Goal: Task Accomplishment & Management: Manage account settings

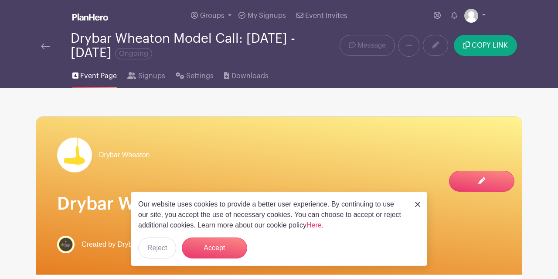
scroll to position [136, 0]
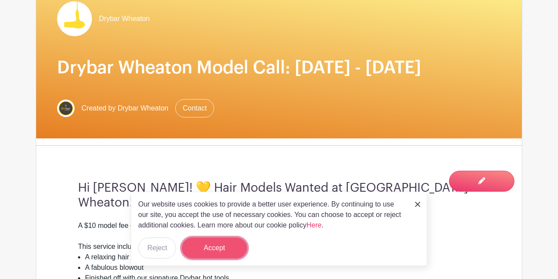
click at [217, 245] on button "Accept" at bounding box center [214, 247] width 65 height 21
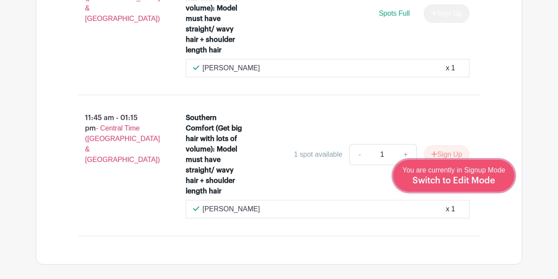
click at [471, 171] on span "You are currently in Signup Mode Switch to Edit Mode" at bounding box center [453, 175] width 103 height 18
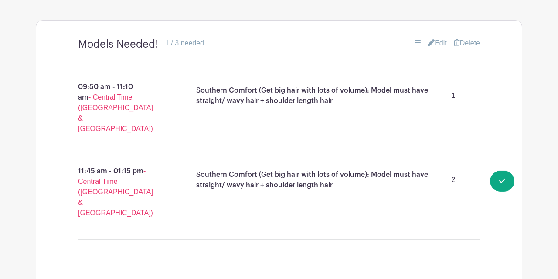
scroll to position [771, 0]
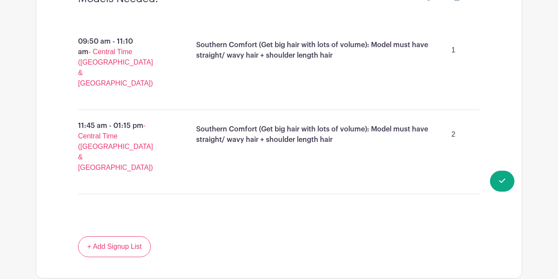
click at [234, 145] on p "Southern Comfort (Get big hair with lots of volume): Model must have straight/ …" at bounding box center [315, 134] width 238 height 21
click at [102, 246] on link "+ Add Signup List" at bounding box center [114, 246] width 73 height 21
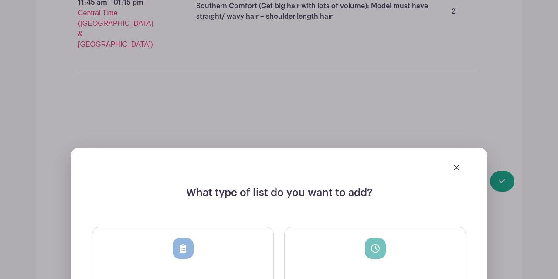
scroll to position [907, 0]
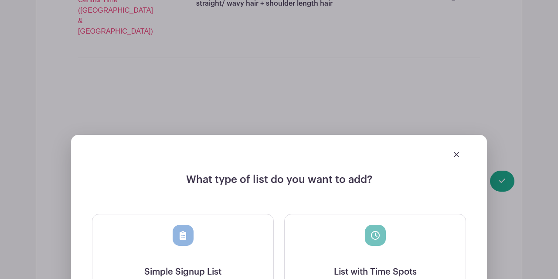
click at [459, 142] on div at bounding box center [279, 154] width 374 height 24
click at [451, 145] on div at bounding box center [279, 154] width 374 height 24
click at [450, 148] on div at bounding box center [279, 154] width 374 height 24
click at [454, 152] on img at bounding box center [456, 154] width 5 height 5
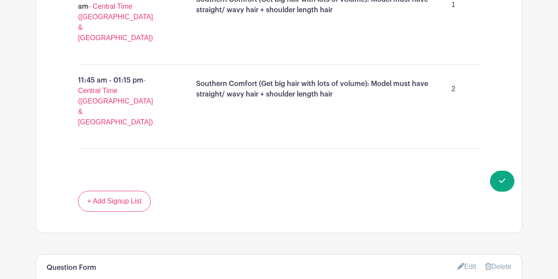
scroll to position [726, 0]
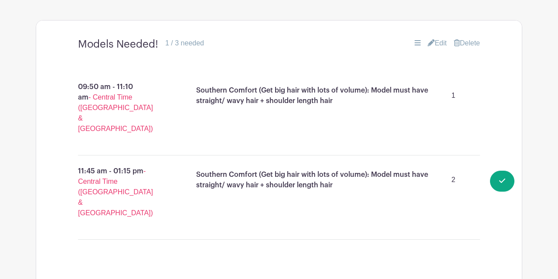
click at [436, 48] on link "Edit" at bounding box center [437, 43] width 19 height 10
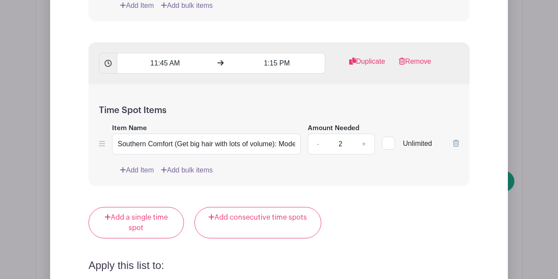
scroll to position [1088, 0]
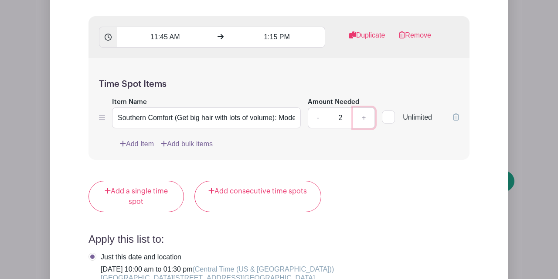
click at [364, 128] on link "+" at bounding box center [364, 117] width 22 height 21
type input "3"
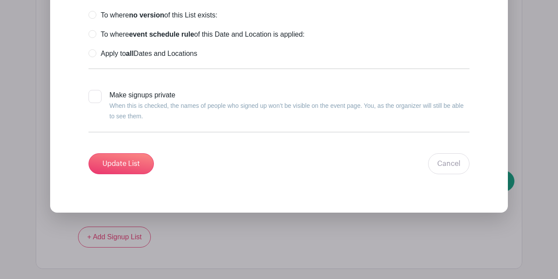
scroll to position [1451, 0]
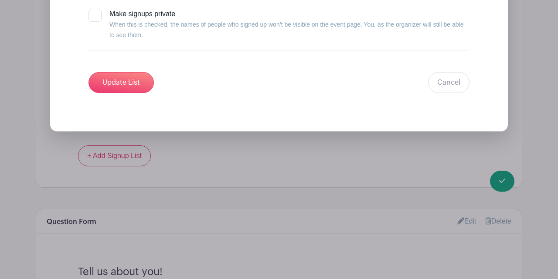
click at [145, 93] on input "Update List" at bounding box center [121, 82] width 65 height 21
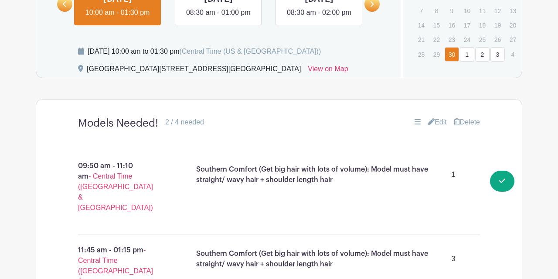
scroll to position [627, 0]
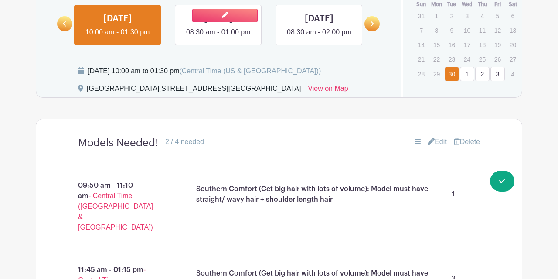
click at [218, 38] on link at bounding box center [218, 38] width 0 height 0
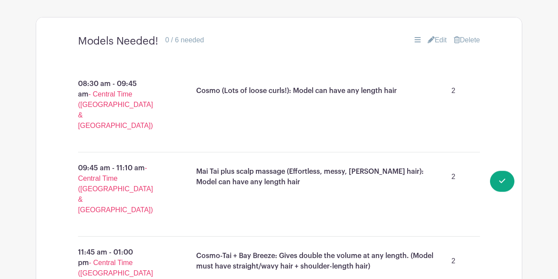
scroll to position [718, 0]
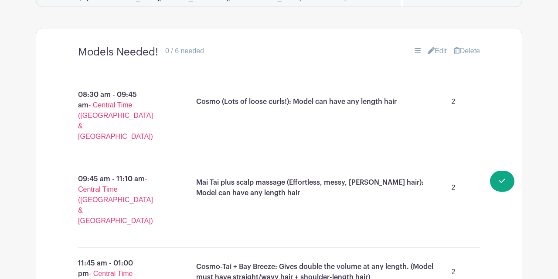
click at [428, 54] on icon at bounding box center [431, 50] width 7 height 7
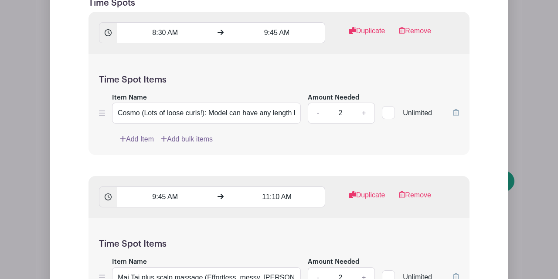
scroll to position [945, 0]
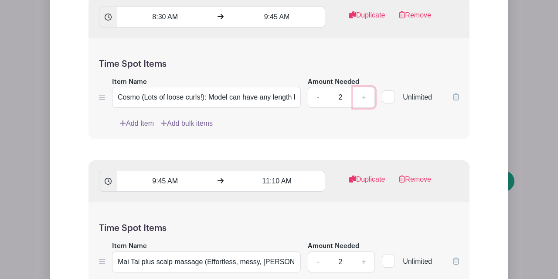
click at [364, 108] on link "+" at bounding box center [364, 97] width 22 height 21
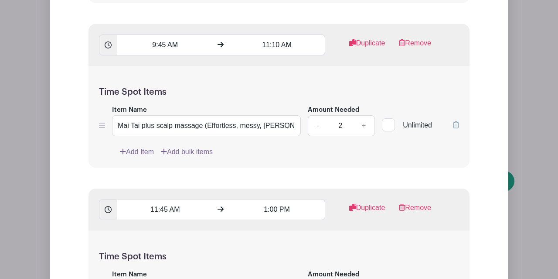
scroll to position [1035, 0]
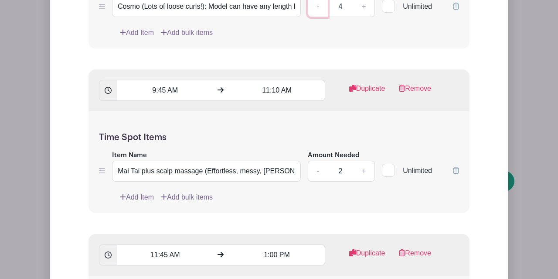
click at [317, 17] on link "-" at bounding box center [318, 6] width 20 height 21
type input "3"
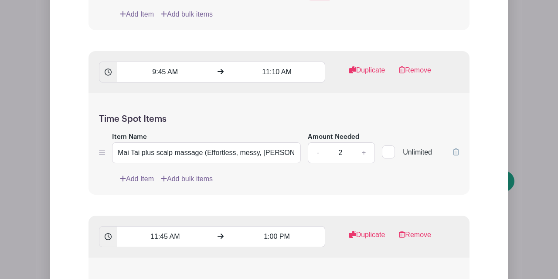
scroll to position [1081, 0]
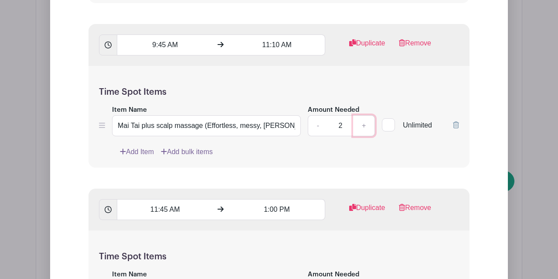
click at [362, 136] on link "+" at bounding box center [364, 125] width 22 height 21
type input "3"
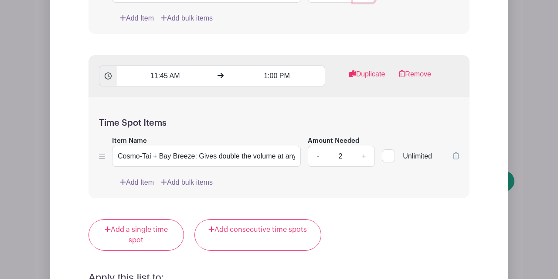
scroll to position [1217, 0]
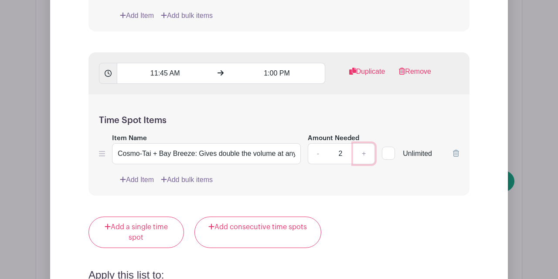
click at [363, 164] on link "+" at bounding box center [364, 153] width 22 height 21
type input "3"
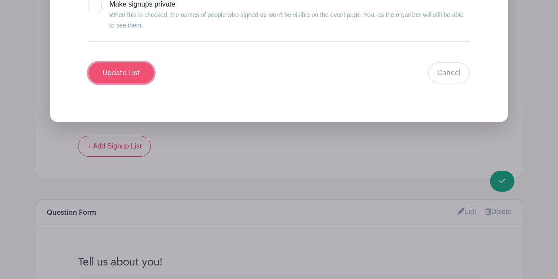
click at [136, 83] on input "Update List" at bounding box center [121, 72] width 65 height 21
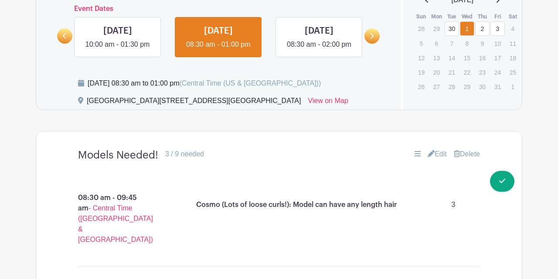
scroll to position [600, 0]
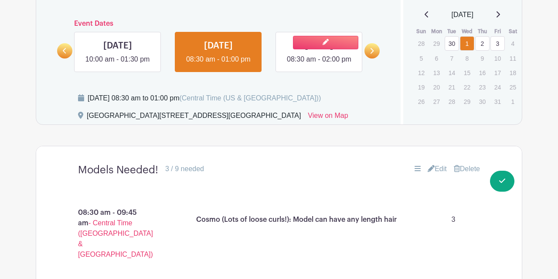
click at [319, 65] on link at bounding box center [319, 65] width 0 height 0
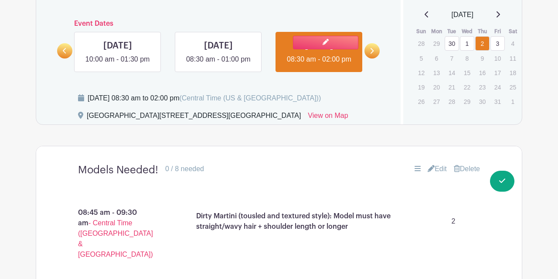
click at [319, 65] on link at bounding box center [319, 65] width 0 height 0
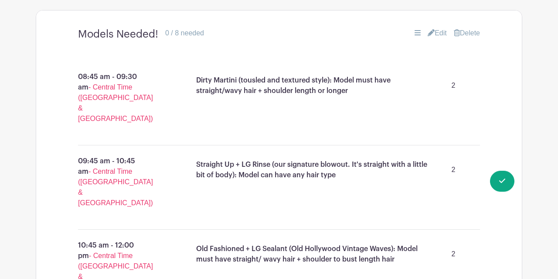
scroll to position [736, 0]
click at [442, 38] on link "Edit" at bounding box center [437, 32] width 19 height 10
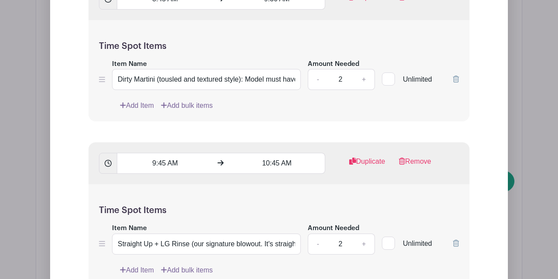
scroll to position [1008, 0]
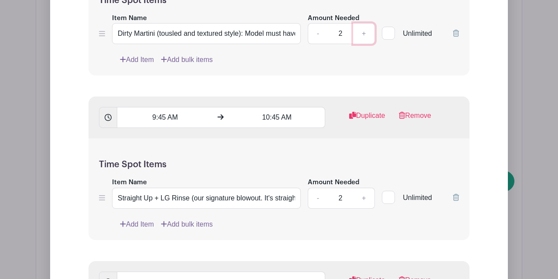
click at [364, 44] on link "+" at bounding box center [364, 33] width 22 height 21
type input "3"
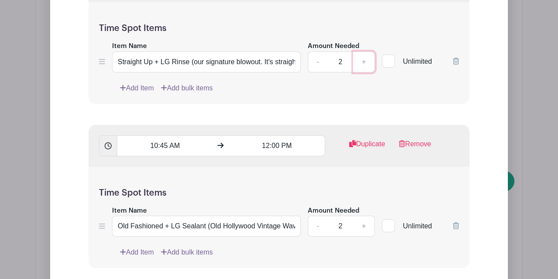
click at [363, 72] on link "+" at bounding box center [364, 61] width 22 height 21
type input "3"
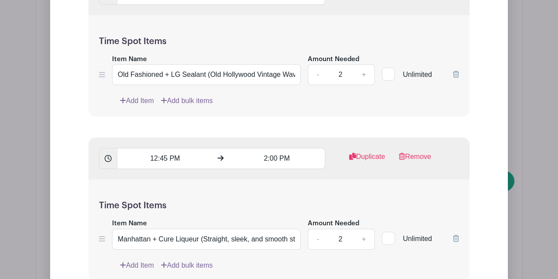
scroll to position [1326, 0]
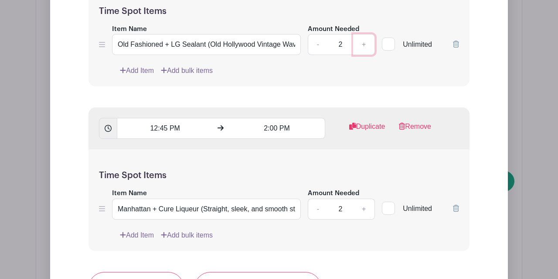
click at [363, 55] on link "+" at bounding box center [364, 44] width 22 height 21
type input "3"
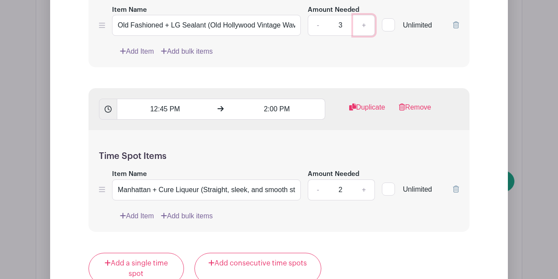
scroll to position [1462, 0]
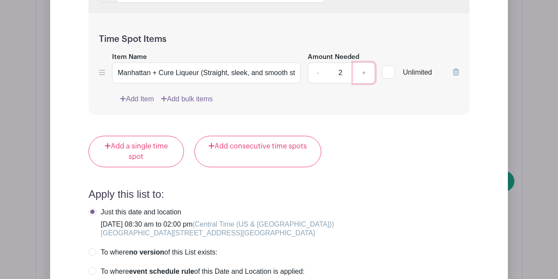
click at [368, 83] on link "+" at bounding box center [364, 72] width 22 height 21
type input "3"
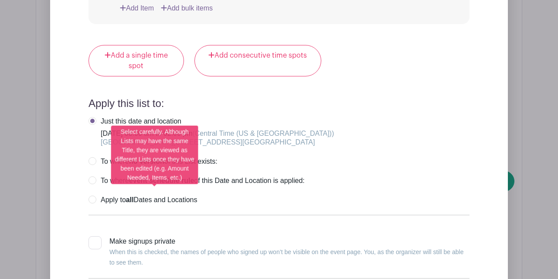
scroll to position [1734, 0]
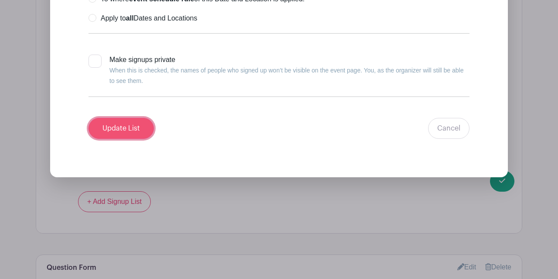
click at [122, 139] on input "Update List" at bounding box center [121, 128] width 65 height 21
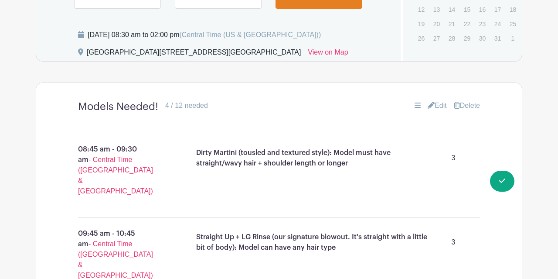
scroll to position [618, 0]
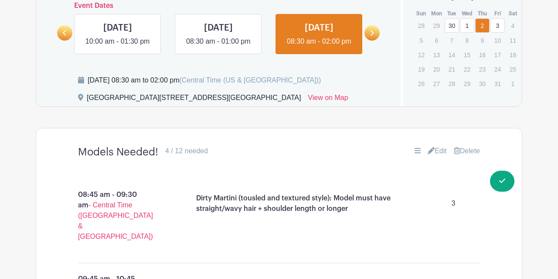
click at [372, 41] on div at bounding box center [372, 28] width 15 height 26
click at [372, 36] on icon at bounding box center [372, 33] width 3 height 6
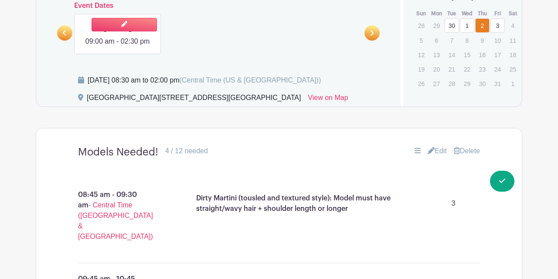
click at [118, 47] on link at bounding box center [118, 47] width 0 height 0
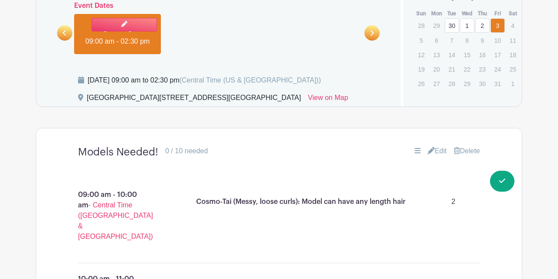
click at [118, 47] on link at bounding box center [118, 47] width 0 height 0
click at [431, 156] on link "Edit" at bounding box center [437, 151] width 19 height 10
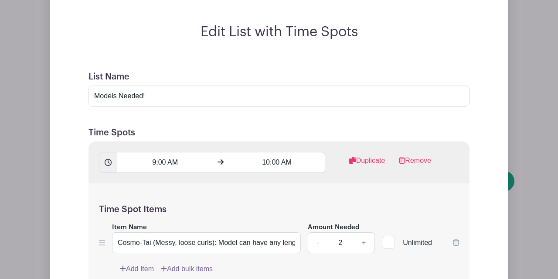
scroll to position [890, 0]
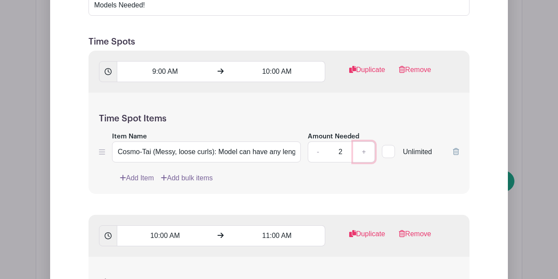
click at [368, 162] on link "+" at bounding box center [364, 151] width 22 height 21
type input "3"
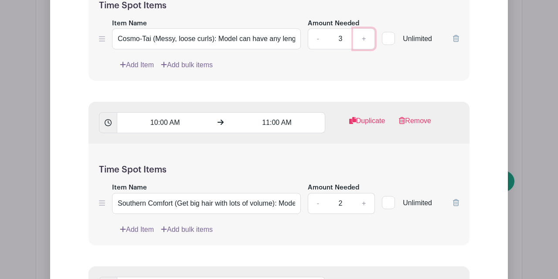
scroll to position [1026, 0]
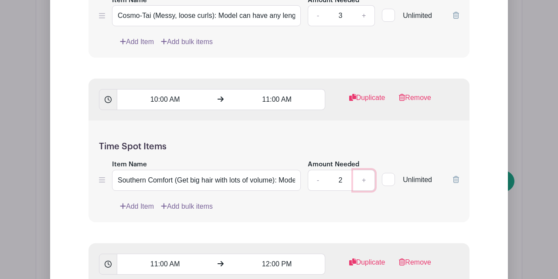
click at [368, 191] on link "+" at bounding box center [364, 180] width 22 height 21
type input "3"
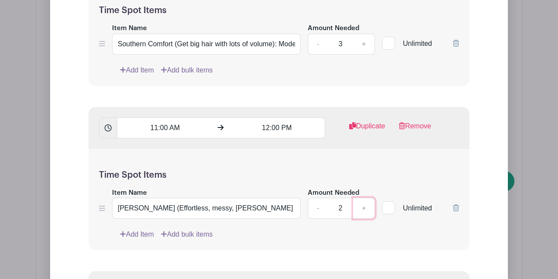
click at [364, 218] on link "+" at bounding box center [364, 208] width 22 height 21
type input "3"
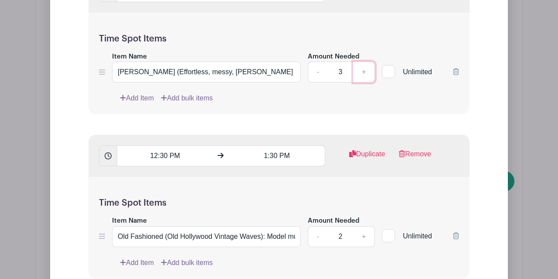
scroll to position [1389, 0]
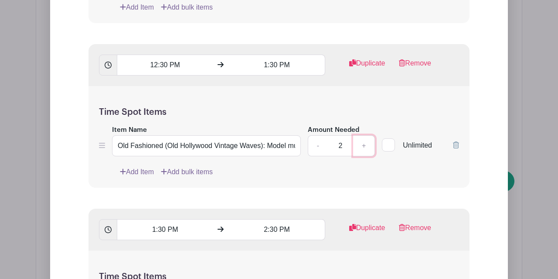
click at [365, 156] on link "+" at bounding box center [364, 145] width 22 height 21
type input "3"
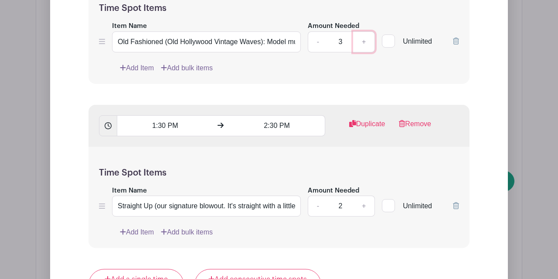
scroll to position [1570, 0]
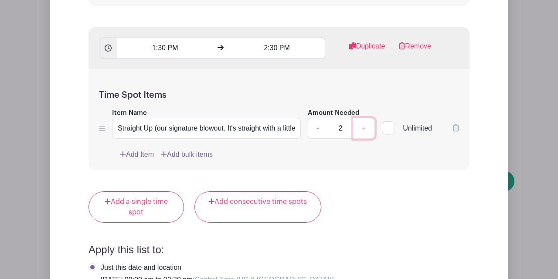
click at [366, 139] on link "+" at bounding box center [364, 128] width 22 height 21
type input "3"
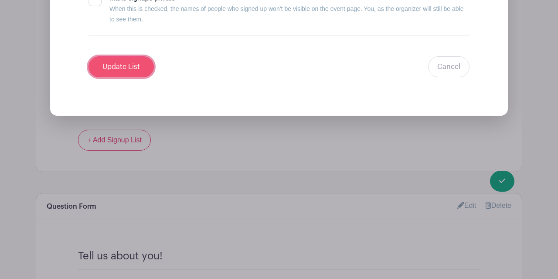
click at [133, 77] on input "Update List" at bounding box center [121, 66] width 65 height 21
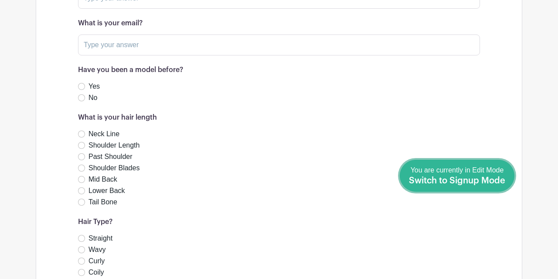
click at [499, 177] on span "Switch to Signup Mode" at bounding box center [457, 180] width 96 height 9
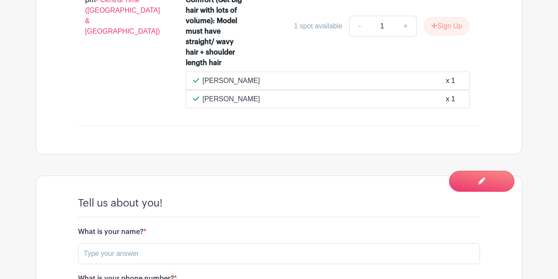
scroll to position [952, 0]
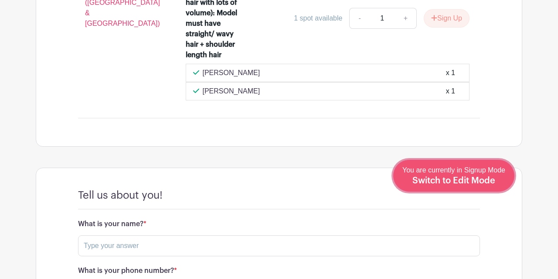
click at [479, 181] on span "Switch to Edit Mode" at bounding box center [454, 180] width 83 height 9
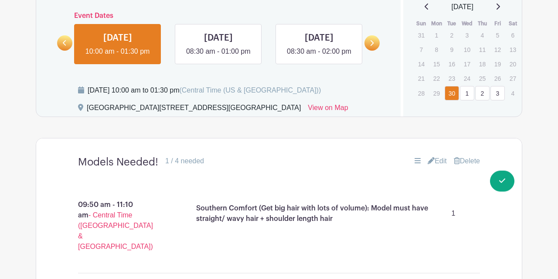
scroll to position [544, 0]
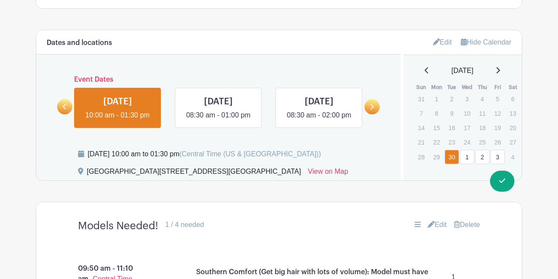
click at [56, 131] on div "Dates and locations Event Dates [DATE] 10:00 am - 01:30 pm [DATE] 08:30 am - 01…" at bounding box center [218, 105] width 365 height 150
click at [56, 135] on div "Dates and locations Event Dates [DATE] 10:00 am - 01:30 pm [DATE] 08:30 am - 01…" at bounding box center [218, 105] width 365 height 150
click at [69, 114] on link at bounding box center [64, 106] width 15 height 15
click at [54, 134] on div "Dates and locations Event Dates [DATE] 10:00 am - 01:30 pm [DATE] 08:30 am - 01…" at bounding box center [218, 105] width 365 height 150
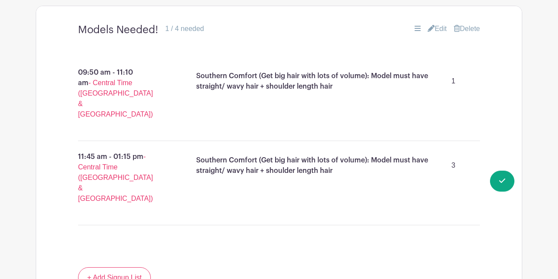
scroll to position [726, 0]
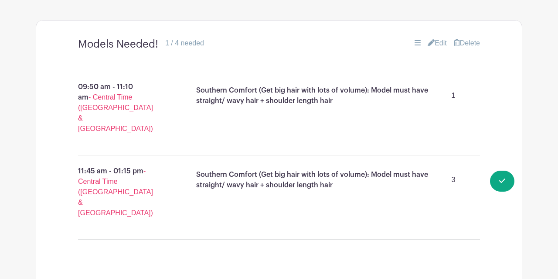
click at [428, 46] on icon at bounding box center [431, 42] width 7 height 7
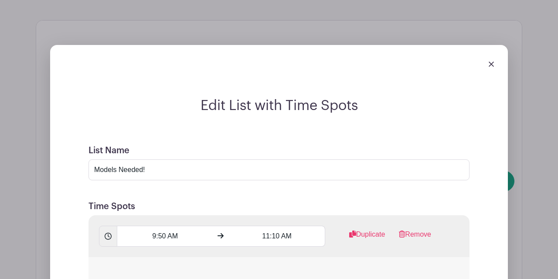
click at [490, 67] on img at bounding box center [491, 63] width 5 height 5
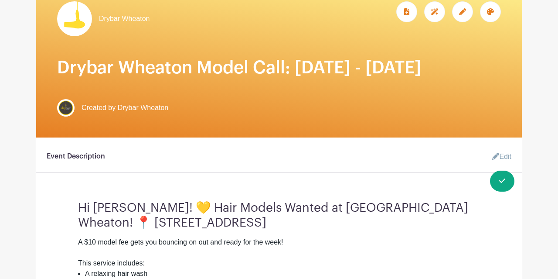
scroll to position [0, 0]
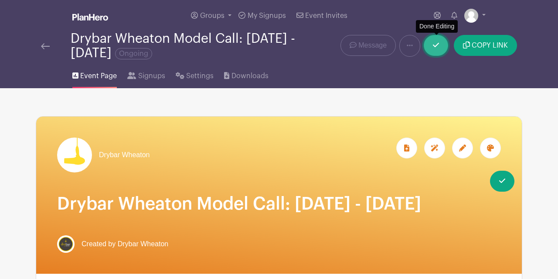
click at [443, 42] on link at bounding box center [436, 45] width 24 height 21
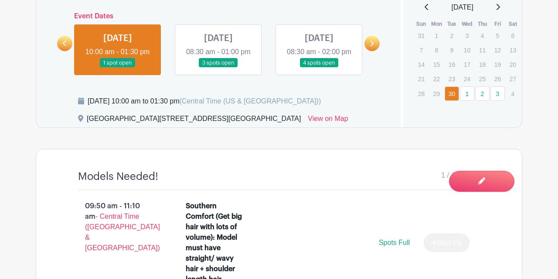
scroll to position [590, 0]
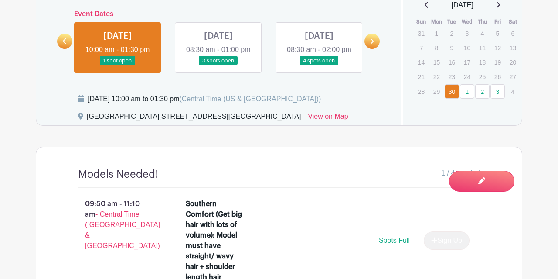
click at [218, 65] on link at bounding box center [218, 65] width 0 height 0
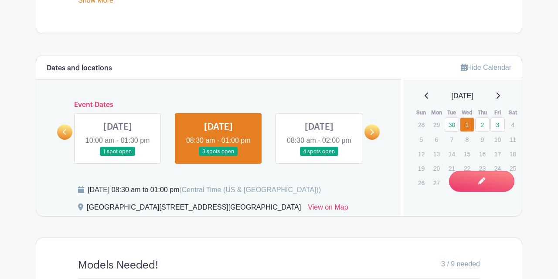
scroll to position [499, 0]
click at [319, 156] on link at bounding box center [319, 156] width 0 height 0
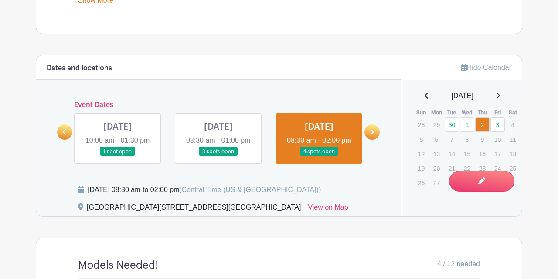
click at [319, 156] on link at bounding box center [319, 156] width 0 height 0
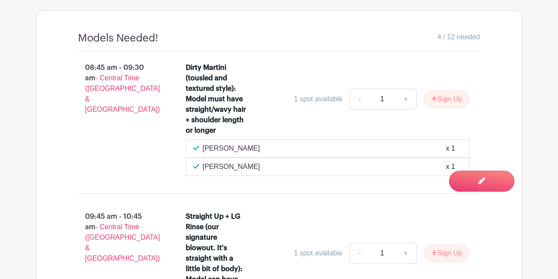
scroll to position [408, 0]
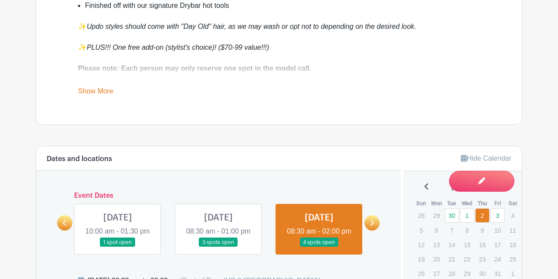
click at [378, 230] on link at bounding box center [372, 222] width 15 height 15
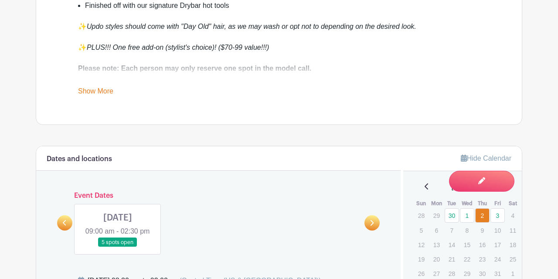
click at [118, 247] on link at bounding box center [118, 247] width 0 height 0
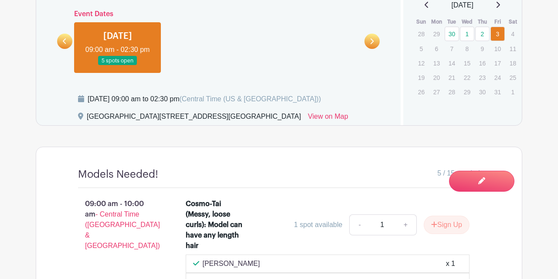
scroll to position [771, 0]
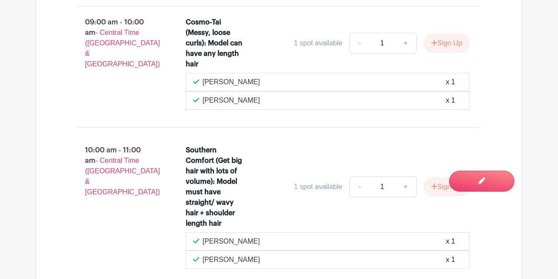
click at [93, 113] on div "09:00 am - 10:00 am - Central Time ([GEOGRAPHIC_DATA] & [GEOGRAPHIC_DATA])" at bounding box center [118, 63] width 108 height 99
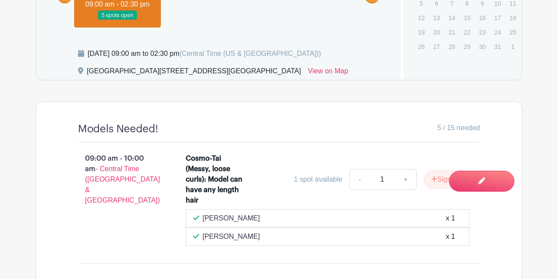
scroll to position [408, 0]
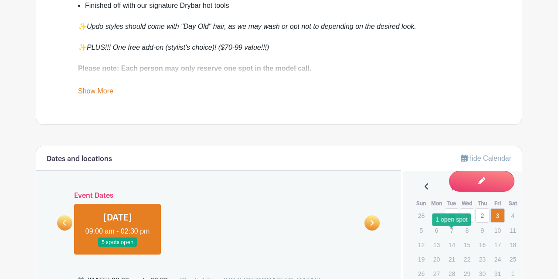
click at [459, 222] on link "30" at bounding box center [452, 215] width 14 height 14
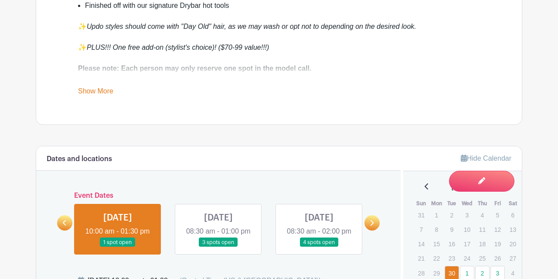
click at [218, 247] on link at bounding box center [218, 247] width 0 height 0
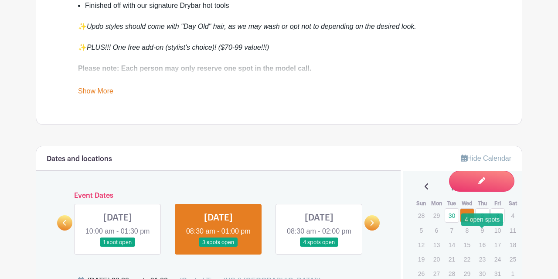
click at [483, 222] on link "2" at bounding box center [482, 215] width 14 height 14
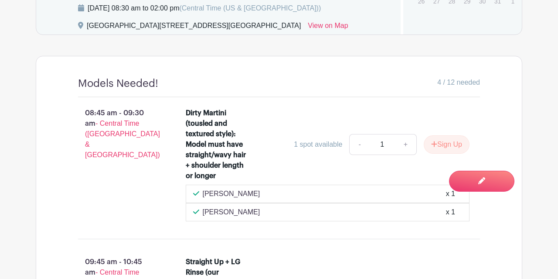
scroll to position [499, 0]
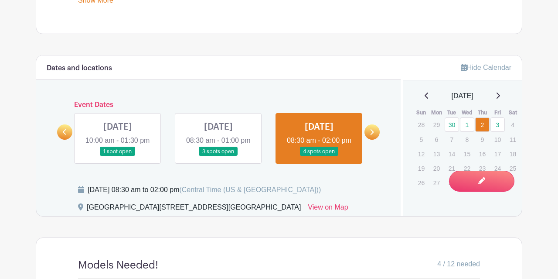
click at [218, 156] on link at bounding box center [218, 156] width 0 height 0
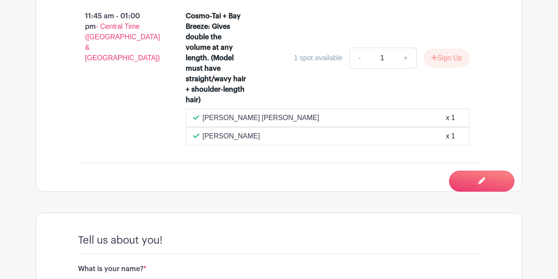
scroll to position [680, 0]
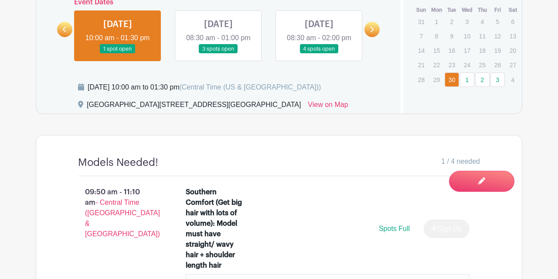
scroll to position [590, 0]
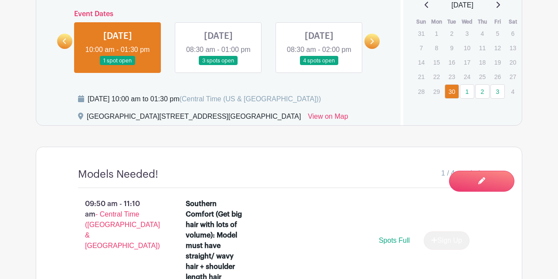
click at [62, 49] on link at bounding box center [64, 41] width 15 height 15
click at [377, 49] on link at bounding box center [372, 41] width 15 height 15
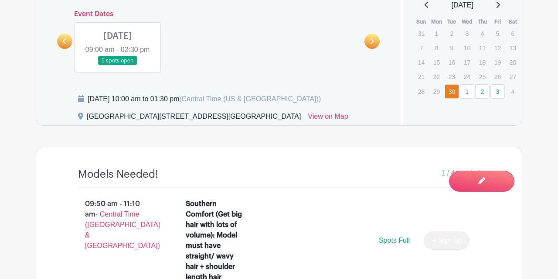
click at [118, 65] on link at bounding box center [118, 65] width 0 height 0
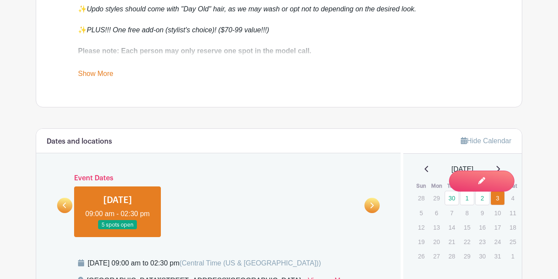
scroll to position [454, 0]
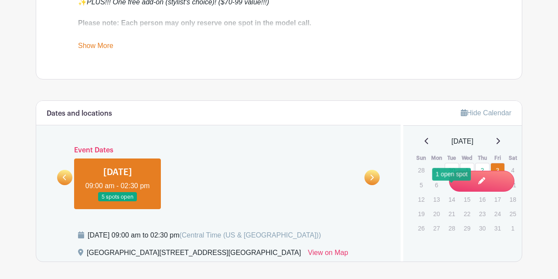
click at [448, 177] on link "30" at bounding box center [452, 170] width 14 height 14
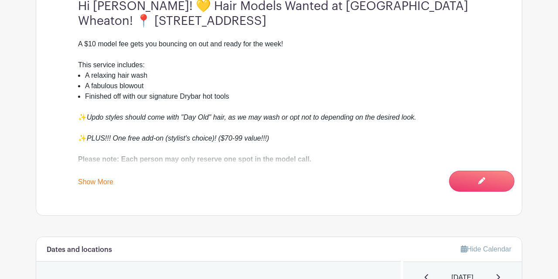
scroll to position [45, 0]
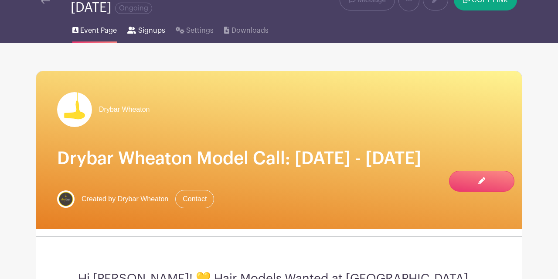
click at [146, 32] on span "Signups" at bounding box center [151, 30] width 27 height 10
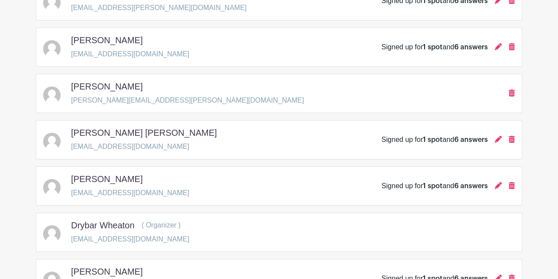
scroll to position [1305, 0]
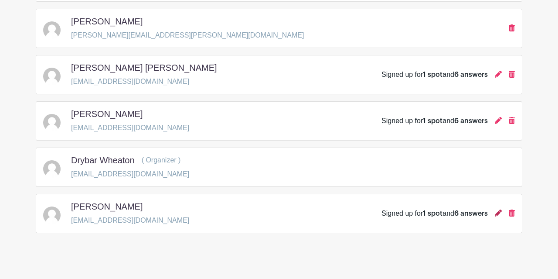
click at [496, 209] on icon at bounding box center [498, 212] width 7 height 7
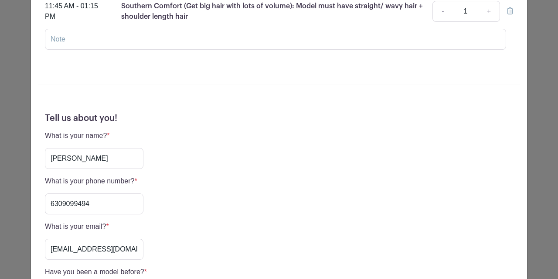
scroll to position [0, 0]
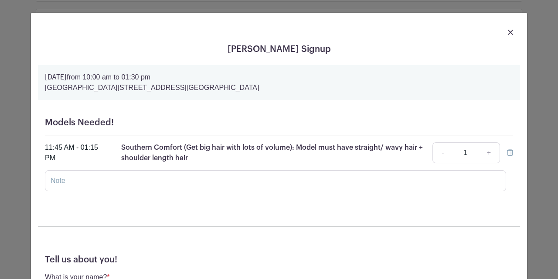
click at [27, 85] on div "[PERSON_NAME] Signup [DATE] 10:00 am to 01:30 pm [GEOGRAPHIC_DATA], [STREET_ADD…" at bounding box center [279, 139] width 558 height 279
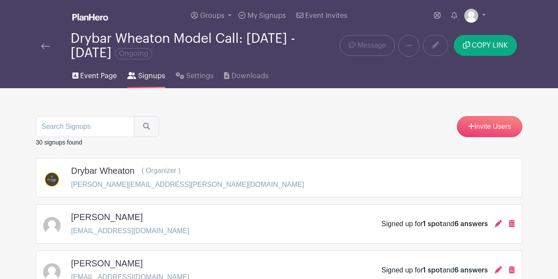
click at [107, 74] on span "Event Page" at bounding box center [98, 76] width 37 height 10
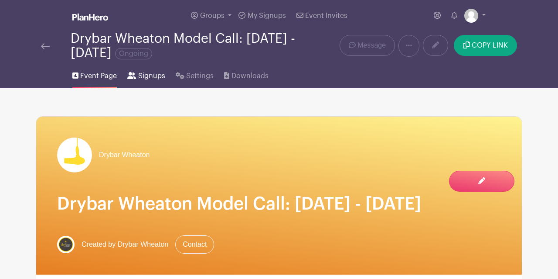
click at [150, 75] on span "Signups" at bounding box center [151, 76] width 27 height 10
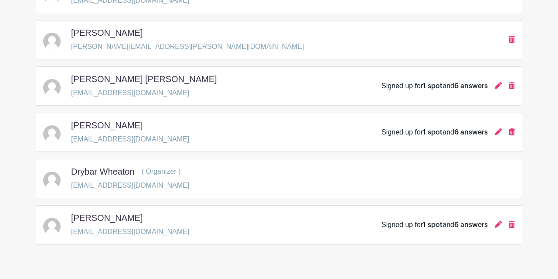
scroll to position [1305, 0]
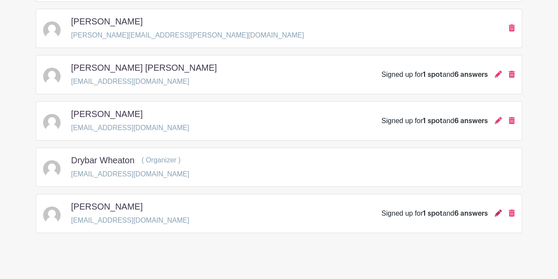
click at [499, 209] on icon at bounding box center [498, 212] width 7 height 7
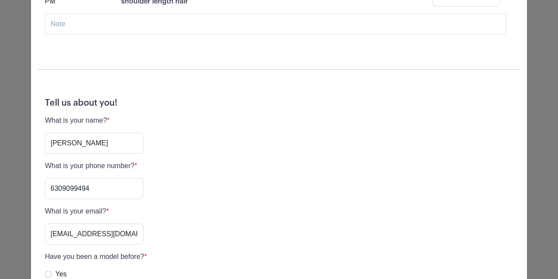
scroll to position [283, 0]
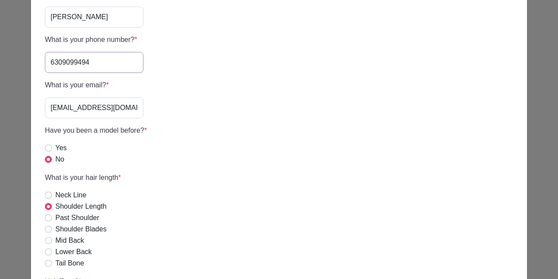
drag, startPoint x: 112, startPoint y: 62, endPoint x: 46, endPoint y: 57, distance: 66.5
click at [46, 57] on input "6309099494" at bounding box center [94, 62] width 99 height 21
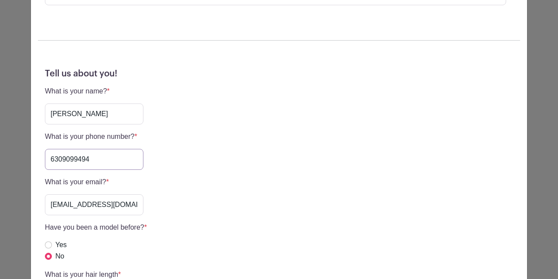
scroll to position [188, 0]
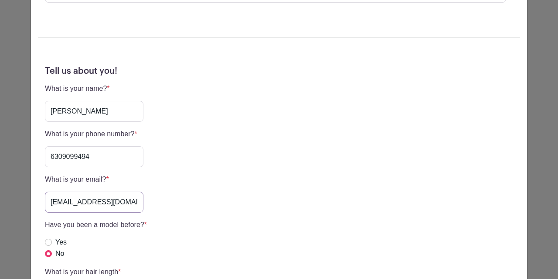
click at [51, 202] on input "[EMAIL_ADDRESS][DOMAIN_NAME]" at bounding box center [94, 201] width 99 height 21
drag, startPoint x: 51, startPoint y: 202, endPoint x: 146, endPoint y: 205, distance: 95.6
click at [143, 205] on input "[EMAIL_ADDRESS][DOMAIN_NAME]" at bounding box center [94, 201] width 99 height 21
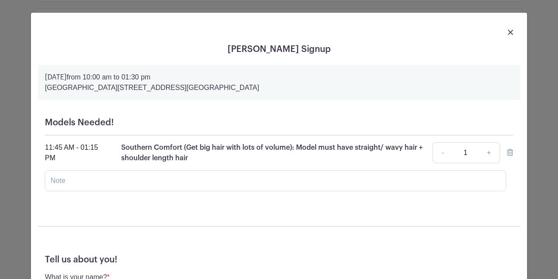
click at [504, 34] on div at bounding box center [279, 32] width 482 height 24
click at [508, 31] on div at bounding box center [279, 32] width 482 height 24
click at [511, 33] on img at bounding box center [510, 32] width 5 height 5
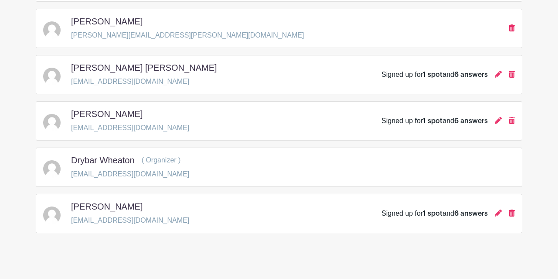
scroll to position [1259, 0]
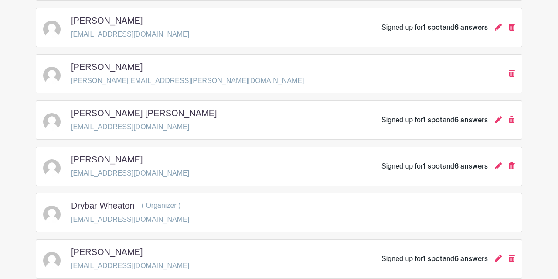
click at [432, 54] on div "[PERSON_NAME] [PERSON_NAME][EMAIL_ADDRESS][PERSON_NAME][DOMAIN_NAME]" at bounding box center [279, 73] width 487 height 39
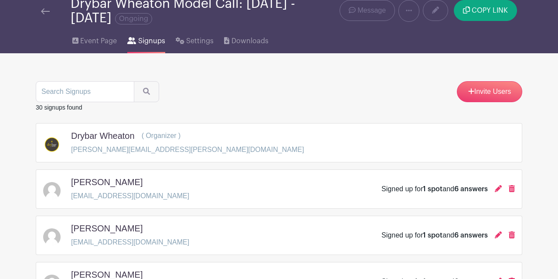
scroll to position [0, 0]
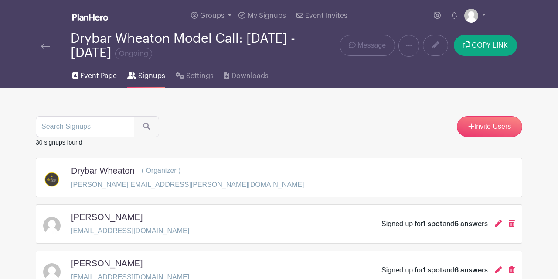
click at [86, 79] on span "Event Page" at bounding box center [98, 76] width 37 height 10
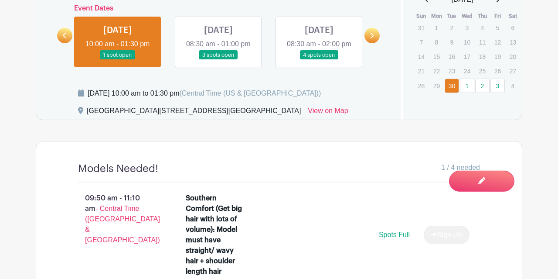
scroll to position [593, 0]
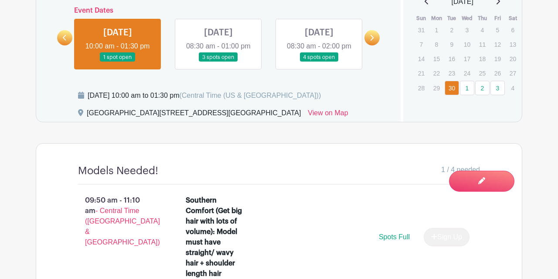
click at [218, 62] on link at bounding box center [218, 62] width 0 height 0
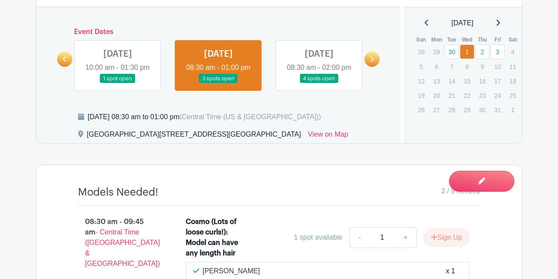
scroll to position [548, 0]
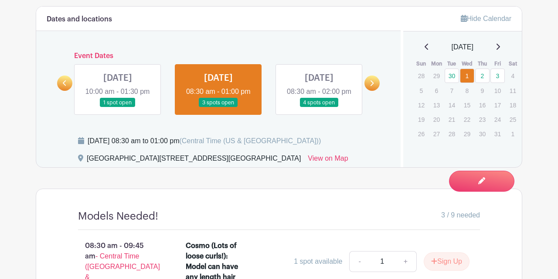
click at [319, 107] on link at bounding box center [319, 107] width 0 height 0
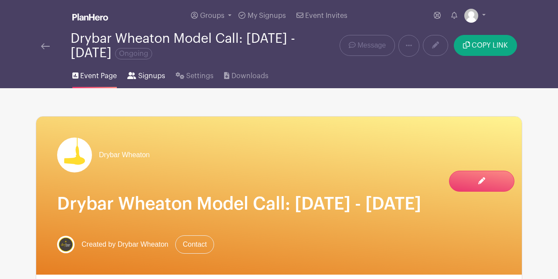
click at [149, 80] on span "Signups" at bounding box center [151, 76] width 27 height 10
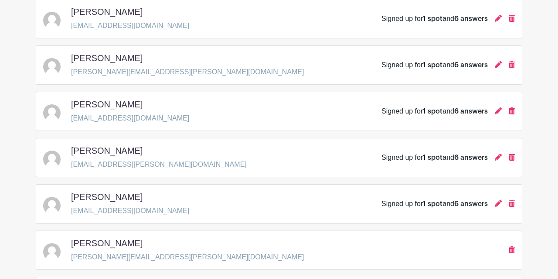
scroll to position [1134, 0]
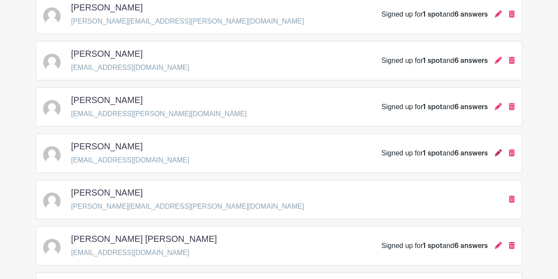
click at [495, 149] on icon at bounding box center [498, 152] width 7 height 7
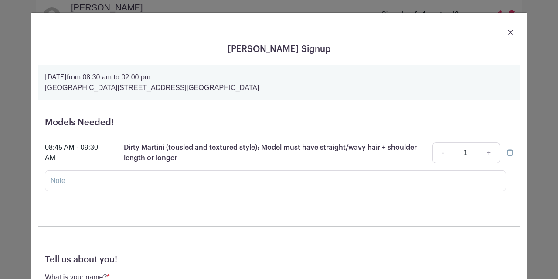
scroll to position [141, 0]
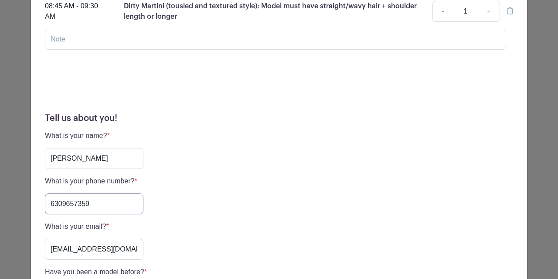
drag, startPoint x: 102, startPoint y: 206, endPoint x: 13, endPoint y: 202, distance: 89.1
click at [45, 202] on input "6309657359" at bounding box center [94, 203] width 99 height 21
click at [20, 80] on div "[PERSON_NAME] Signup [DATE] 08:30 am to 02:00 pm [GEOGRAPHIC_DATA], [STREET_ADD…" at bounding box center [279, 139] width 558 height 279
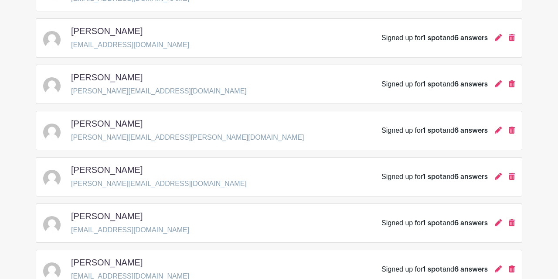
scroll to position [816, 0]
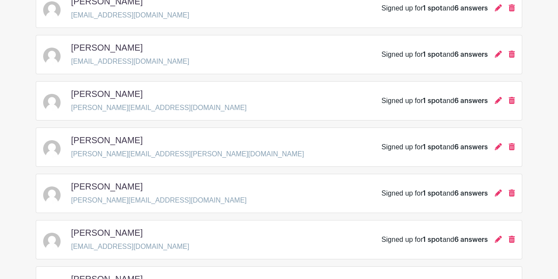
click at [494, 49] on div "Signed up for 1 spot and 6 answers" at bounding box center [448, 54] width 133 height 10
click at [495, 49] on div "Signed up for 1 spot and 6 answers" at bounding box center [448, 54] width 133 height 10
click at [498, 51] on icon at bounding box center [498, 54] width 7 height 7
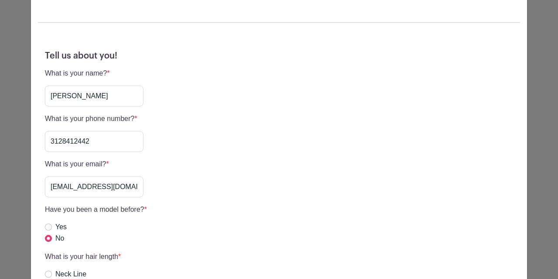
scroll to position [235, 0]
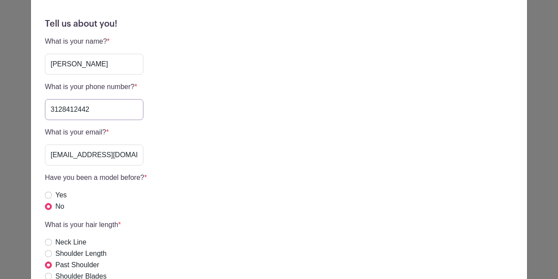
drag, startPoint x: 96, startPoint y: 107, endPoint x: 49, endPoint y: 100, distance: 46.7
click at [49, 100] on input "3128412442" at bounding box center [94, 109] width 99 height 21
click at [24, 130] on div "[PERSON_NAME] Signup [DATE] 08:30 am to 02:00 pm [GEOGRAPHIC_DATA], [STREET_ADD…" at bounding box center [279, 139] width 558 height 279
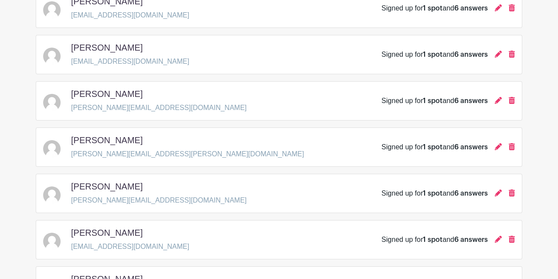
scroll to position [952, 0]
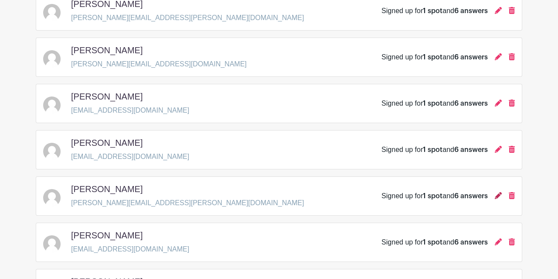
click at [498, 192] on icon at bounding box center [498, 195] width 7 height 7
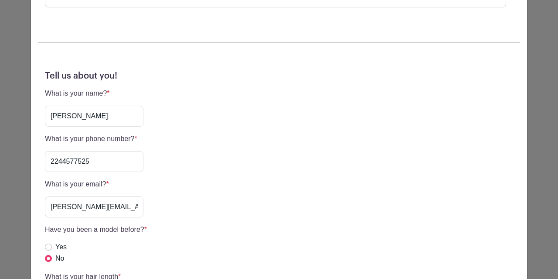
scroll to position [188, 0]
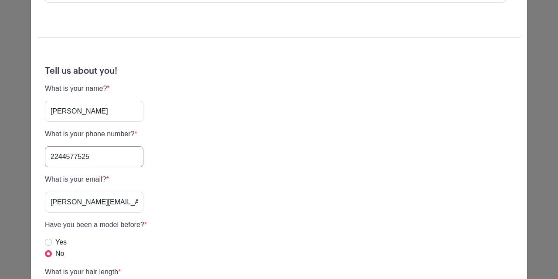
drag, startPoint x: 106, startPoint y: 152, endPoint x: 57, endPoint y: 150, distance: 49.3
click at [57, 150] on input "2244577525" at bounding box center [94, 156] width 99 height 21
click at [56, 150] on input "2244577525" at bounding box center [94, 156] width 99 height 21
click at [45, 151] on input "2244577525" at bounding box center [94, 156] width 99 height 21
click at [44, 157] on div "Tell us about you! What is your name? * [PERSON_NAME] What is your phone number…" at bounding box center [279, 253] width 482 height 388
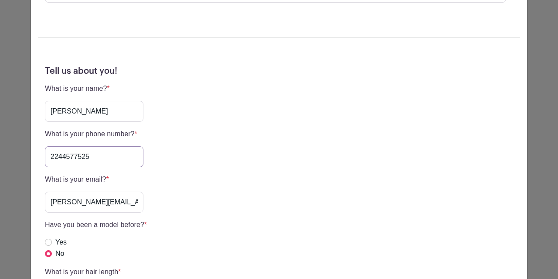
click at [45, 156] on input "2244577525" at bounding box center [94, 156] width 99 height 21
drag, startPoint x: 45, startPoint y: 156, endPoint x: 88, endPoint y: 157, distance: 42.8
click at [88, 157] on input "2244577525" at bounding box center [94, 156] width 99 height 21
drag, startPoint x: 52, startPoint y: 201, endPoint x: 149, endPoint y: 208, distance: 97.6
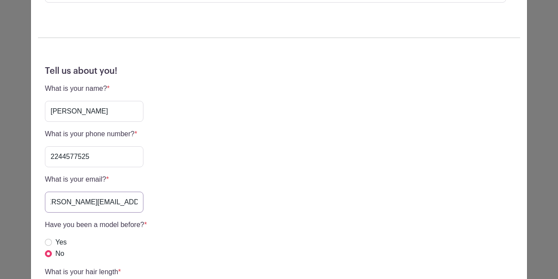
click at [143, 208] on input "[PERSON_NAME][EMAIL_ADDRESS][PERSON_NAME][DOMAIN_NAME]" at bounding box center [94, 201] width 99 height 21
click at [12, 143] on div "[PERSON_NAME] Signup [DATE] 08:30 am to 02:00 pm [GEOGRAPHIC_DATA], [STREET_ADD…" at bounding box center [279, 139] width 558 height 279
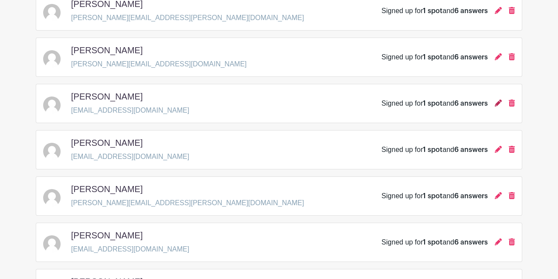
click at [496, 99] on icon at bounding box center [498, 102] width 7 height 7
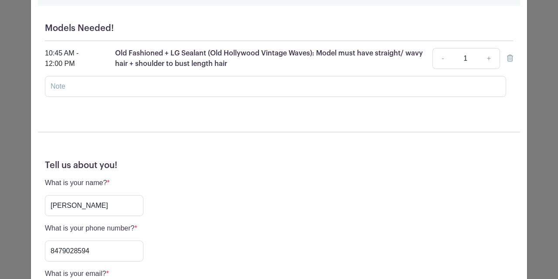
scroll to position [141, 0]
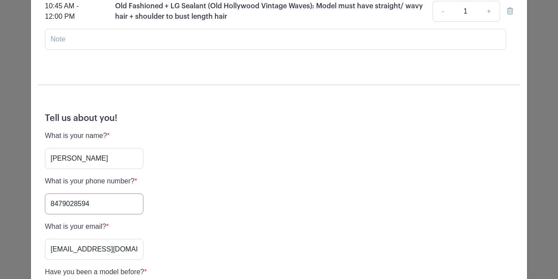
drag, startPoint x: 100, startPoint y: 201, endPoint x: 50, endPoint y: 196, distance: 50.5
click at [50, 196] on input "8479028594" at bounding box center [94, 203] width 99 height 21
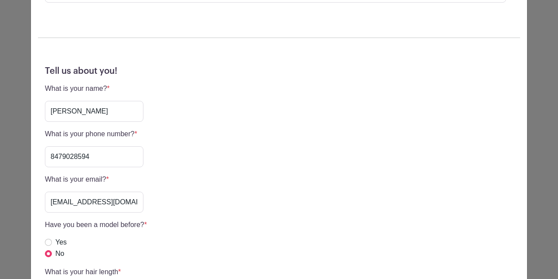
click at [3, 143] on div "[PERSON_NAME] Signup [DATE] 08:30 am to 02:00 pm [GEOGRAPHIC_DATA], [STREET_ADD…" at bounding box center [279, 139] width 558 height 279
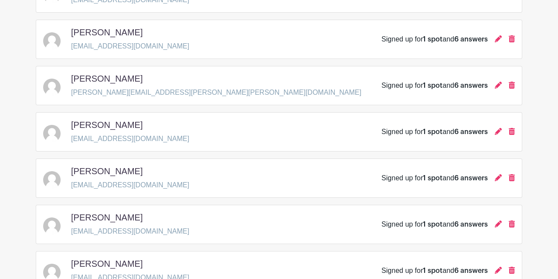
scroll to position [317, 0]
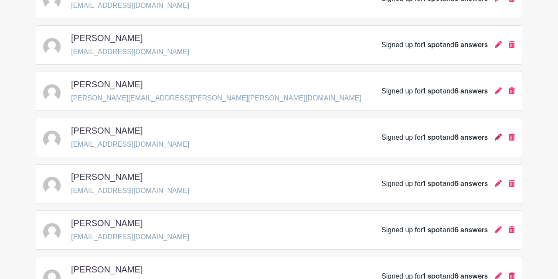
click at [497, 133] on icon at bounding box center [498, 136] width 7 height 7
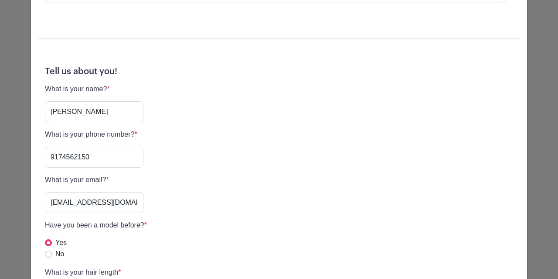
scroll to position [188, 0]
drag, startPoint x: 103, startPoint y: 155, endPoint x: 0, endPoint y: 118, distance: 109.8
click at [45, 146] on input "9174562150" at bounding box center [94, 156] width 99 height 21
click at [25, 160] on div "[PERSON_NAME] [PERSON_NAME] Signup [DATE] 08:30 am to 02:00 pm [GEOGRAPHIC_DATA…" at bounding box center [279, 139] width 558 height 279
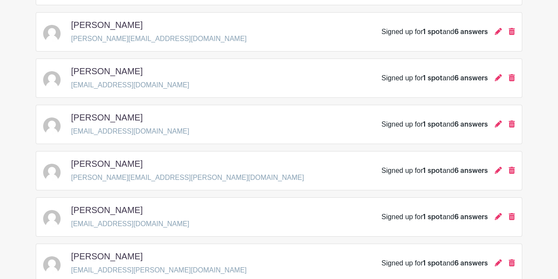
scroll to position [998, 0]
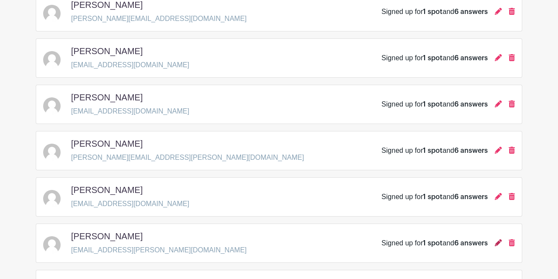
click at [495, 239] on icon at bounding box center [498, 242] width 7 height 7
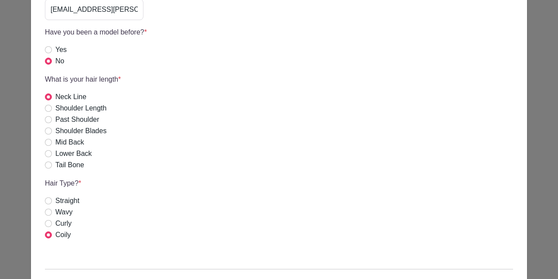
scroll to position [235, 0]
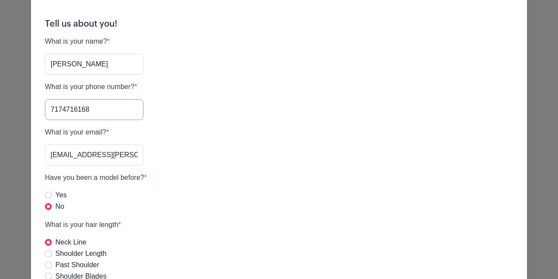
drag, startPoint x: 101, startPoint y: 116, endPoint x: 51, endPoint y: 113, distance: 49.8
click at [51, 113] on input "7174716168" at bounding box center [94, 109] width 99 height 21
drag, startPoint x: 72, startPoint y: 68, endPoint x: 52, endPoint y: 67, distance: 19.7
click at [52, 67] on input "[PERSON_NAME]" at bounding box center [94, 64] width 99 height 21
drag, startPoint x: 76, startPoint y: 63, endPoint x: 140, endPoint y: 62, distance: 63.7
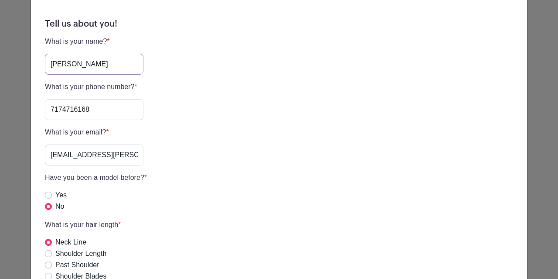
click at [140, 62] on input "[PERSON_NAME]" at bounding box center [94, 64] width 99 height 21
drag, startPoint x: 49, startPoint y: 153, endPoint x: 266, endPoint y: 163, distance: 217.4
click at [266, 163] on div "What is your email? * [EMAIL_ADDRESS][PERSON_NAME][DOMAIN_NAME]" at bounding box center [279, 146] width 468 height 38
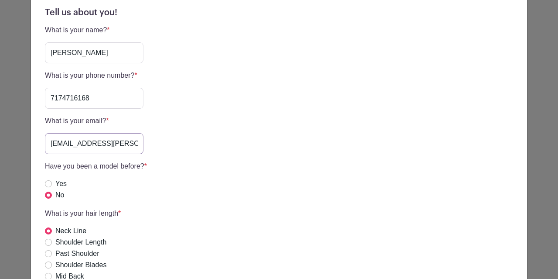
scroll to position [0, 0]
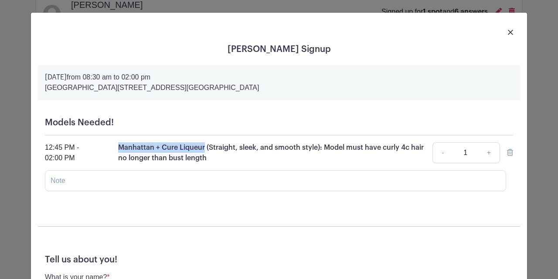
drag, startPoint x: 114, startPoint y: 145, endPoint x: 204, endPoint y: 146, distance: 89.4
click at [204, 146] on div "12:45 PM - 02:00 PM Manhattan + Cure Liqueur (Straight, sleek, and smooth style…" at bounding box center [279, 152] width 468 height 21
copy p "Manhattan + Cure Liqueur"
click at [5, 107] on div "[PERSON_NAME] Signup [DATE] 08:30 am to 02:00 pm [GEOGRAPHIC_DATA], [STREET_ADD…" at bounding box center [279, 139] width 558 height 279
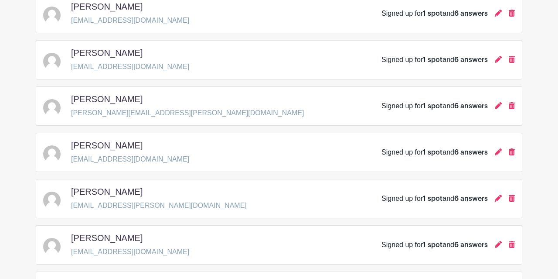
scroll to position [1043, 0]
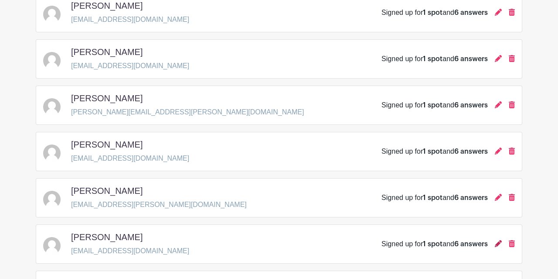
click at [498, 240] on icon at bounding box center [498, 243] width 7 height 7
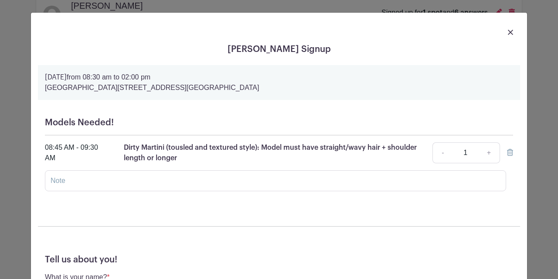
scroll to position [141, 0]
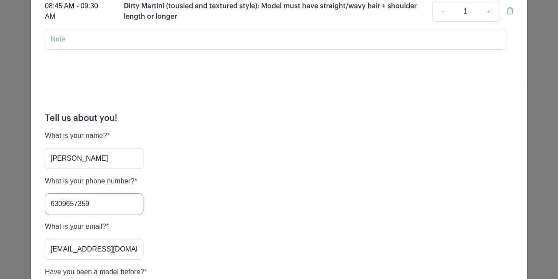
drag, startPoint x: 99, startPoint y: 199, endPoint x: 0, endPoint y: 182, distance: 100.4
click at [45, 193] on input "6309657359" at bounding box center [94, 203] width 99 height 21
click at [12, 89] on div "[PERSON_NAME] Signup [DATE] 08:30 am to 02:00 pm [GEOGRAPHIC_DATA], [STREET_ADD…" at bounding box center [279, 139] width 558 height 279
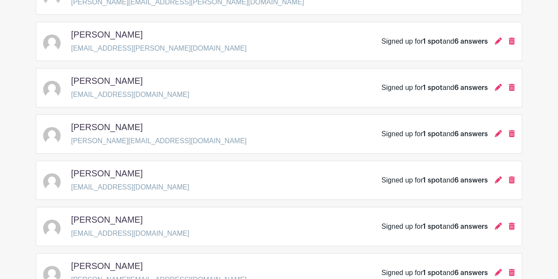
scroll to position [635, 0]
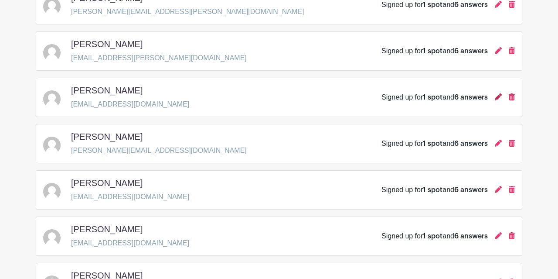
click at [499, 93] on icon at bounding box center [498, 96] width 7 height 7
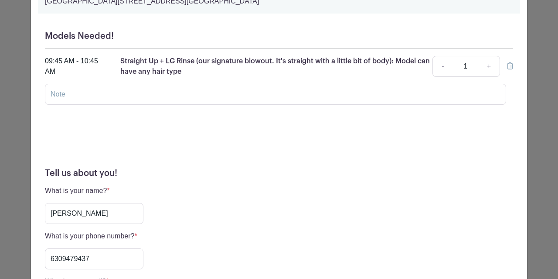
scroll to position [94, 0]
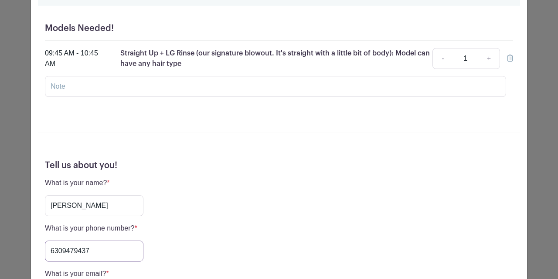
drag, startPoint x: 98, startPoint y: 255, endPoint x: 0, endPoint y: 255, distance: 97.7
click at [45, 255] on input "6309479437" at bounding box center [94, 250] width 99 height 21
drag, startPoint x: 121, startPoint y: 55, endPoint x: 195, endPoint y: 53, distance: 74.2
click at [195, 53] on div "09:45 AM - 10:45 AM Straight Up + LG Rinse (our signature blowout. It's straigh…" at bounding box center [279, 58] width 468 height 21
copy p "Straight Up + LG Rinse"
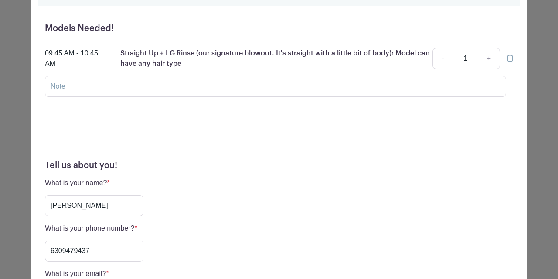
click at [19, 78] on div "[PERSON_NAME] Signup [DATE] 08:30 am to 02:00 pm [GEOGRAPHIC_DATA], [STREET_ADD…" at bounding box center [279, 139] width 558 height 279
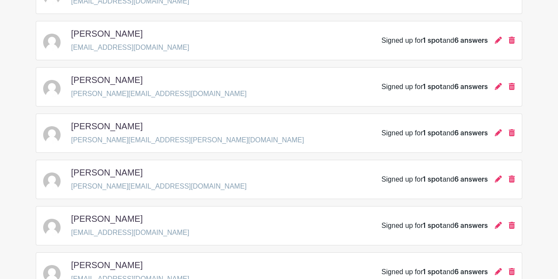
scroll to position [715, 0]
